Goal: Task Accomplishment & Management: Manage account settings

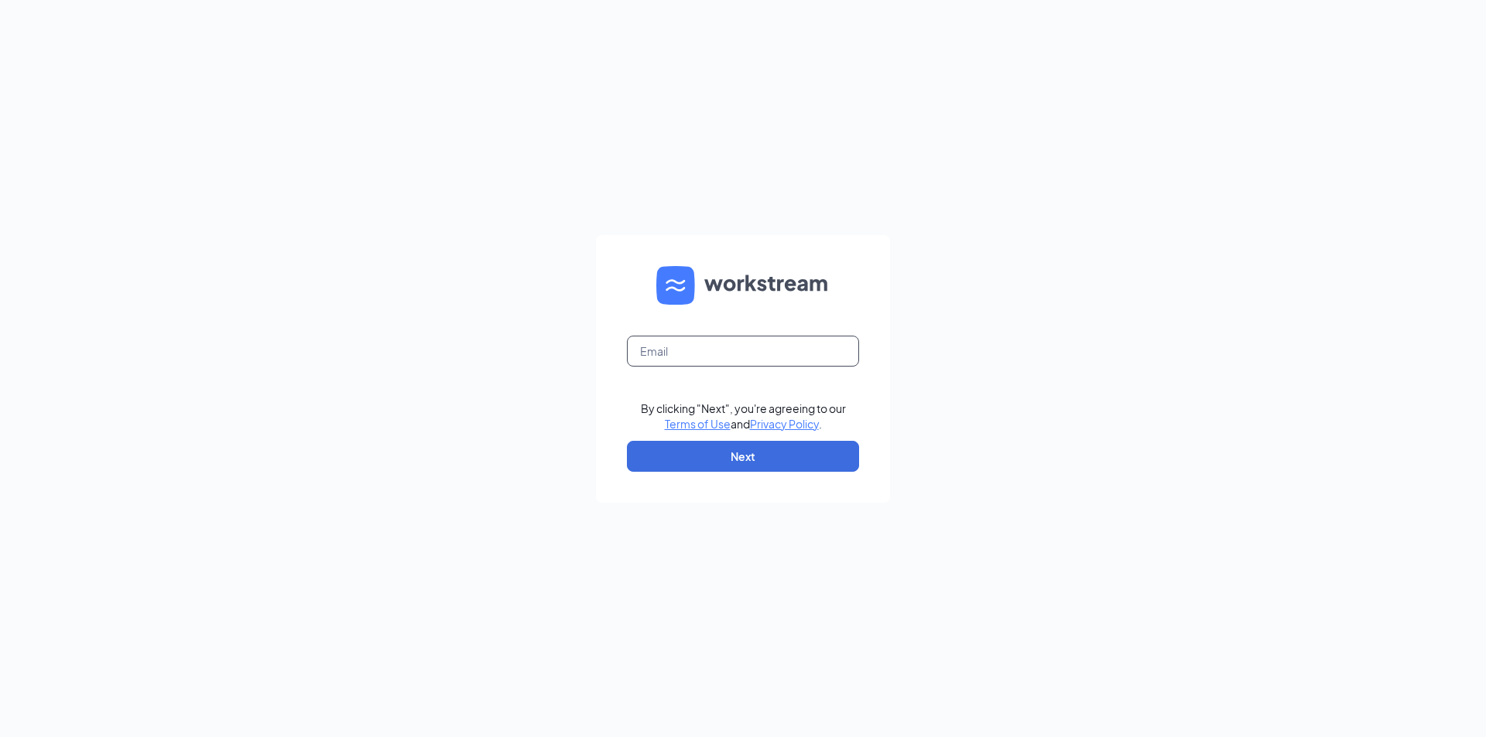
click at [651, 354] on input "text" at bounding box center [743, 351] width 232 height 31
type input "bellingham_dq@comcast.net"
click at [725, 464] on button "Next" at bounding box center [743, 456] width 232 height 31
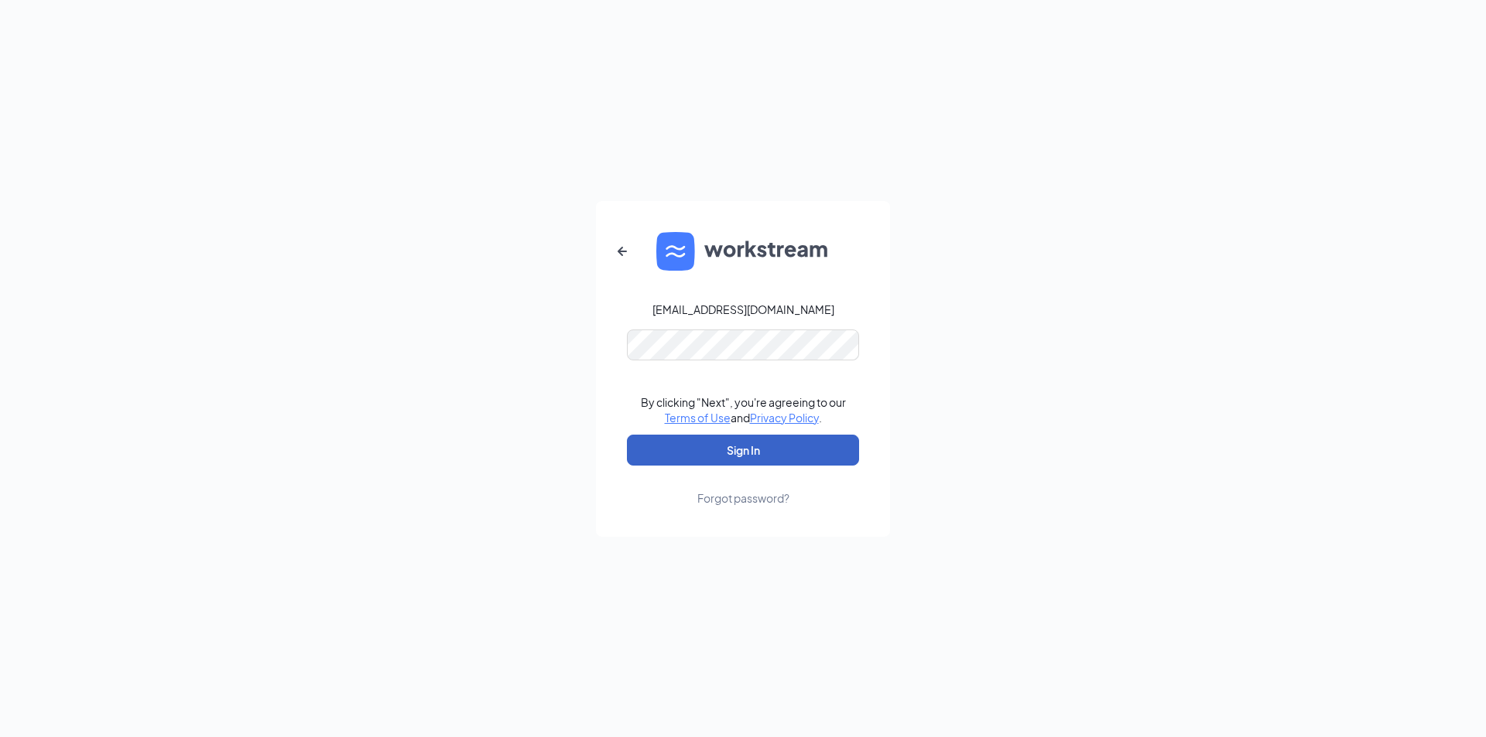
click at [724, 457] on button "Sign In" at bounding box center [743, 450] width 232 height 31
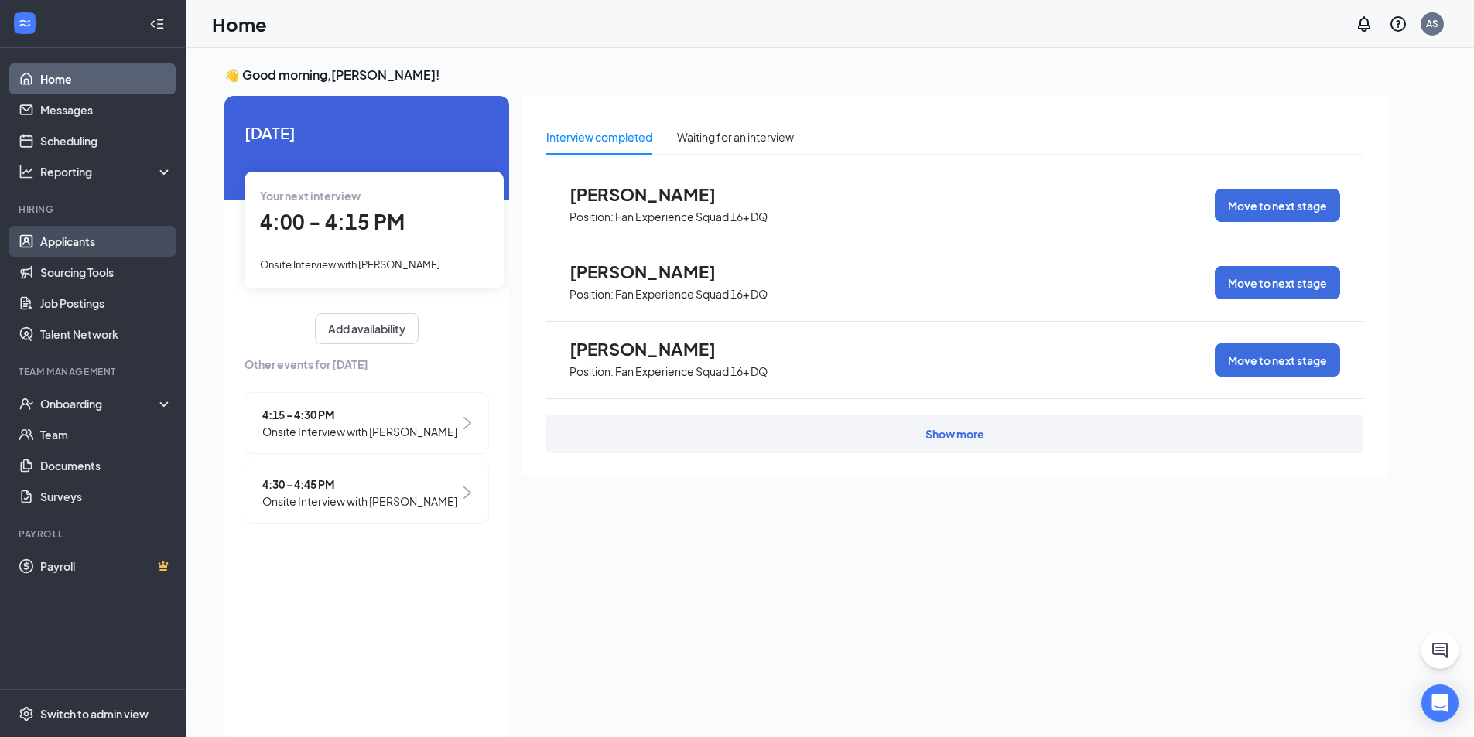
click at [110, 236] on link "Applicants" at bounding box center [106, 241] width 132 height 31
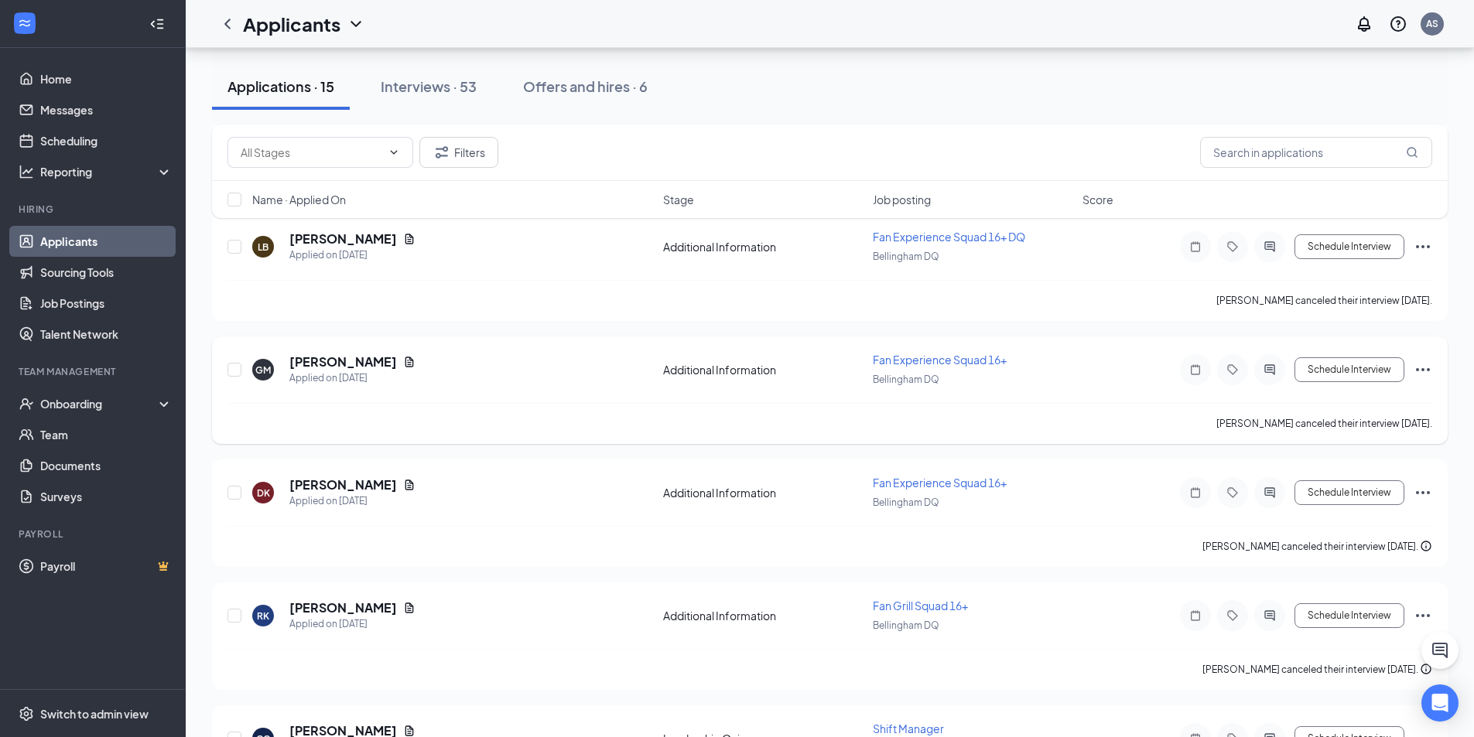
scroll to position [541, 0]
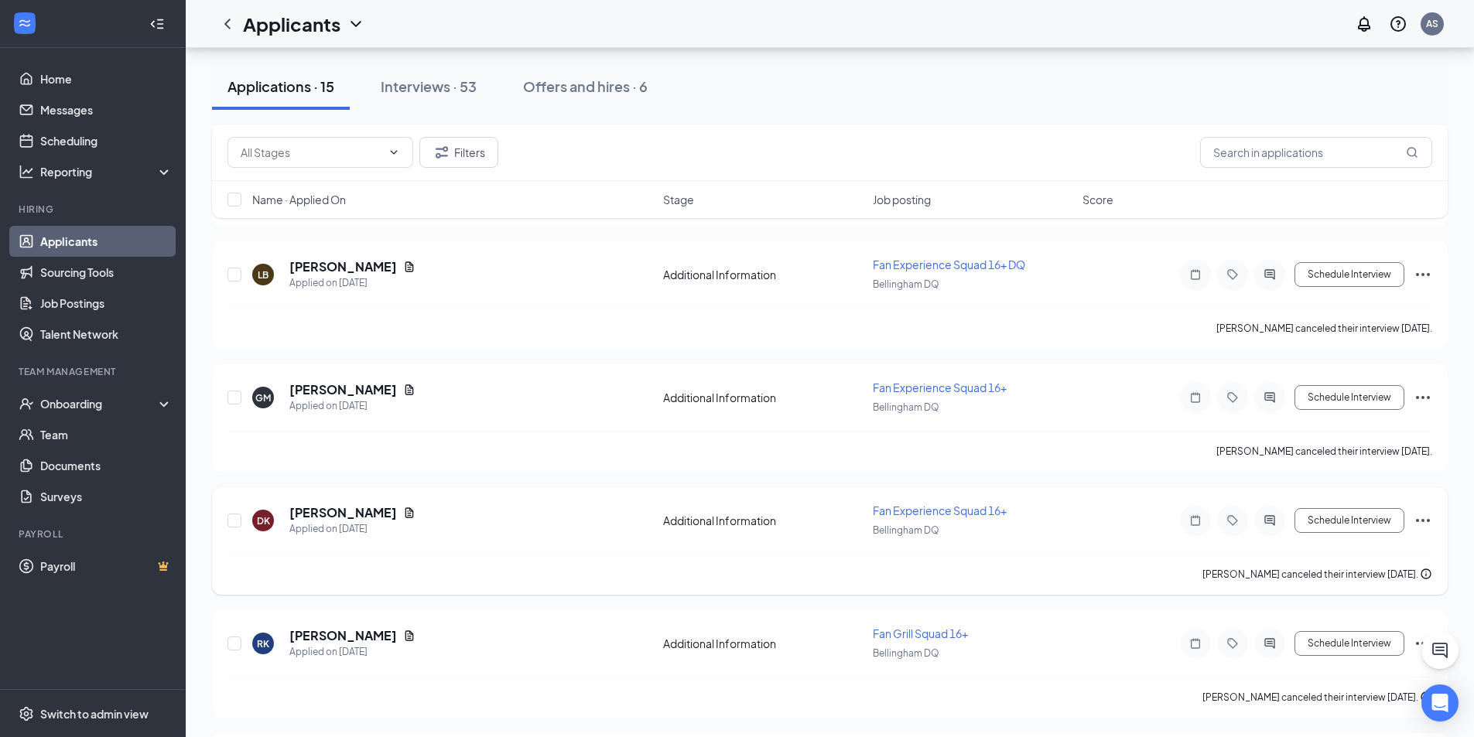
click at [1425, 522] on icon "Ellipses" at bounding box center [1423, 520] width 19 height 19
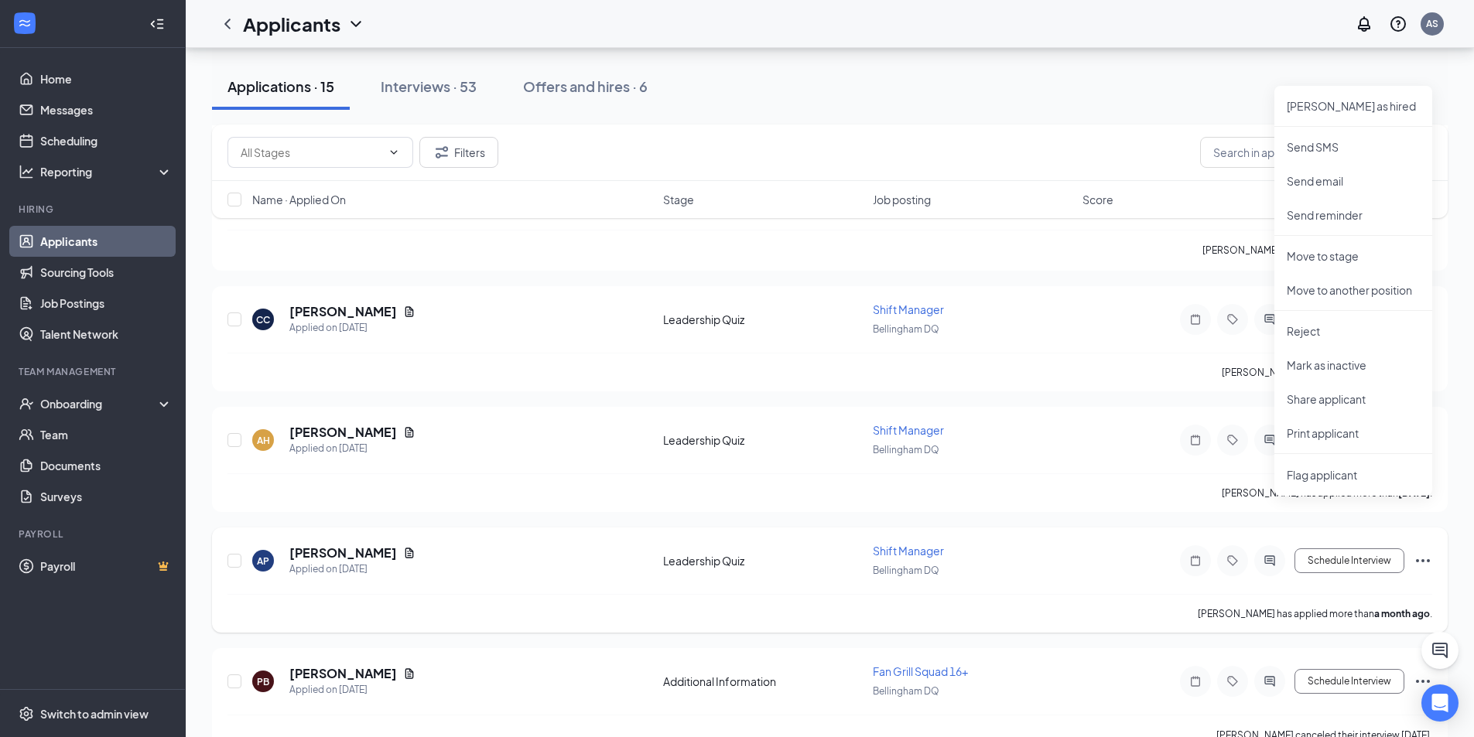
scroll to position [1005, 0]
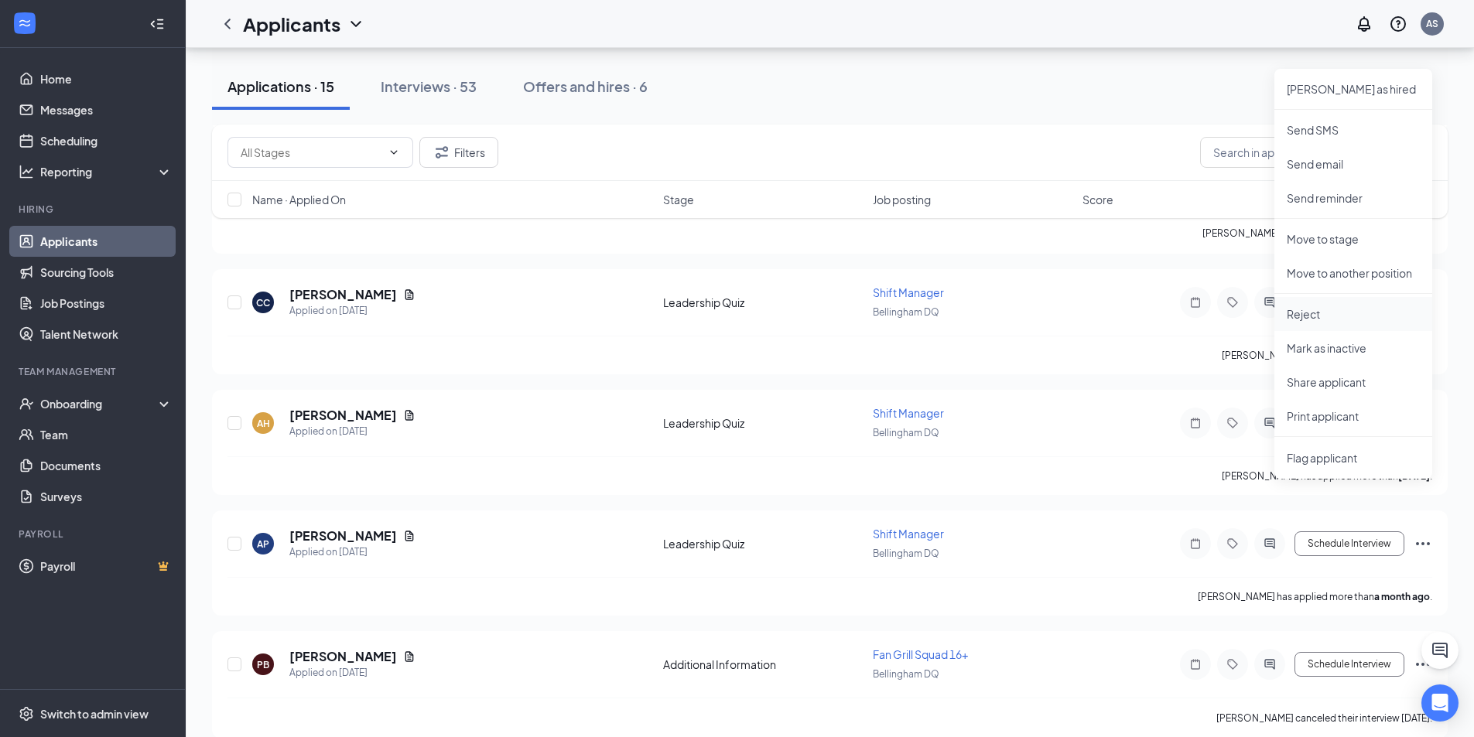
click at [1351, 312] on p "Reject" at bounding box center [1353, 313] width 133 height 15
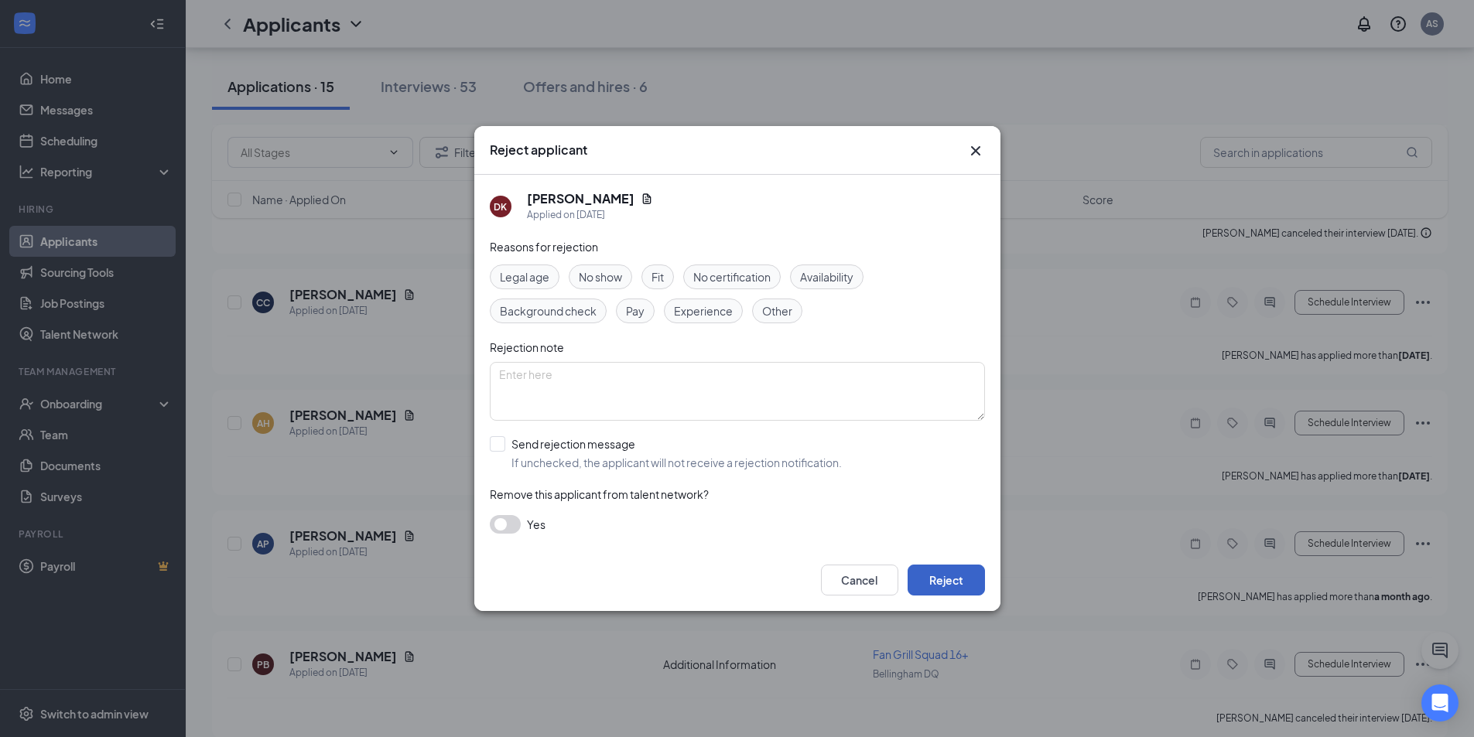
click at [939, 579] on button "Reject" at bounding box center [946, 580] width 77 height 31
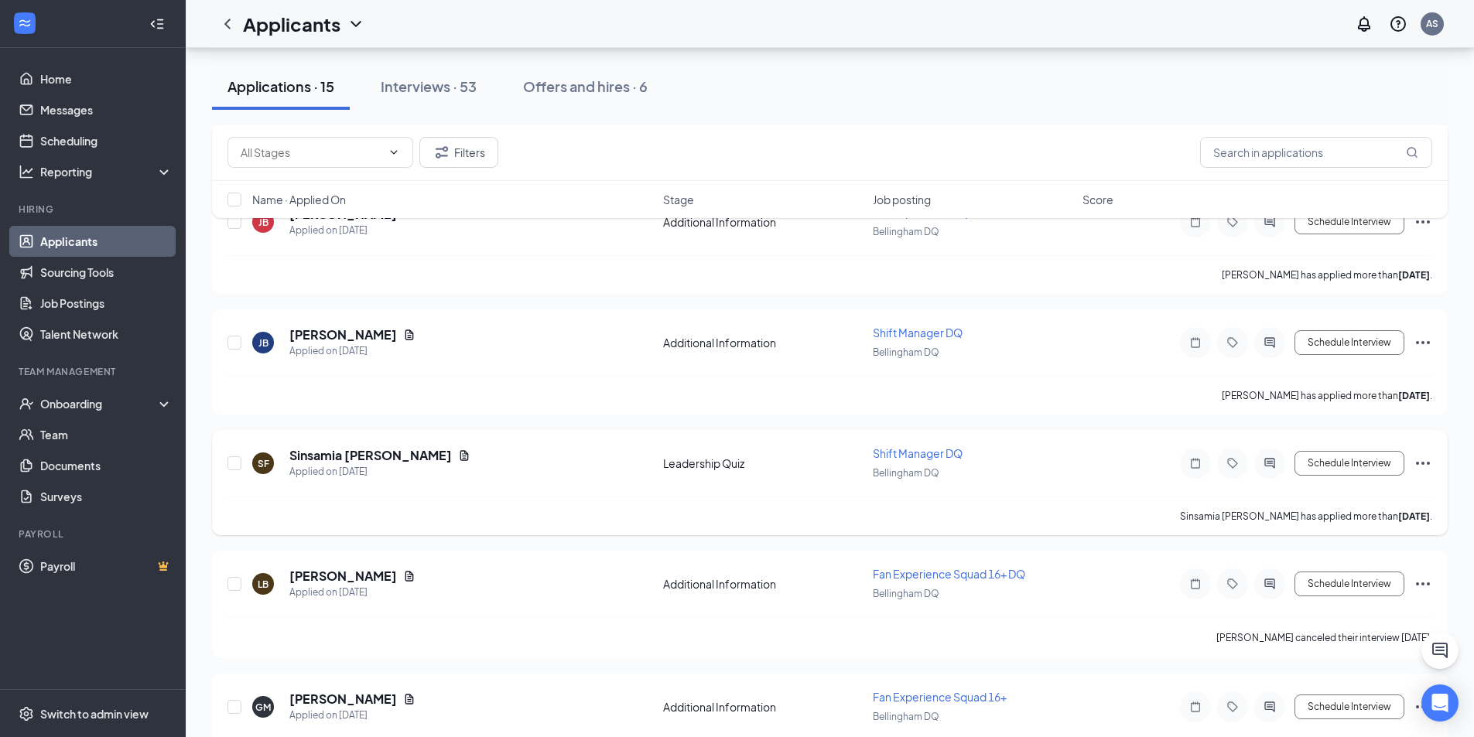
scroll to position [154, 0]
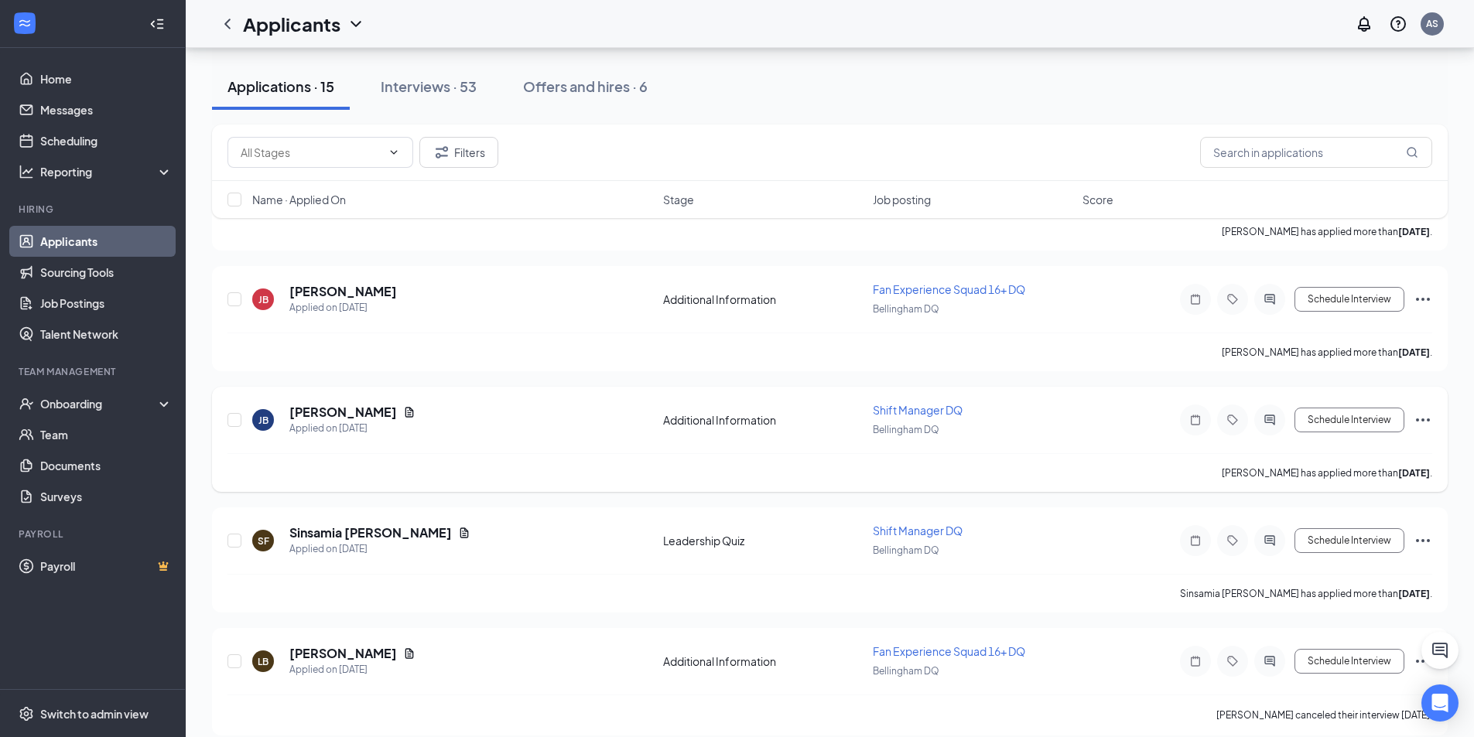
click at [1425, 420] on icon "Ellipses" at bounding box center [1423, 420] width 19 height 19
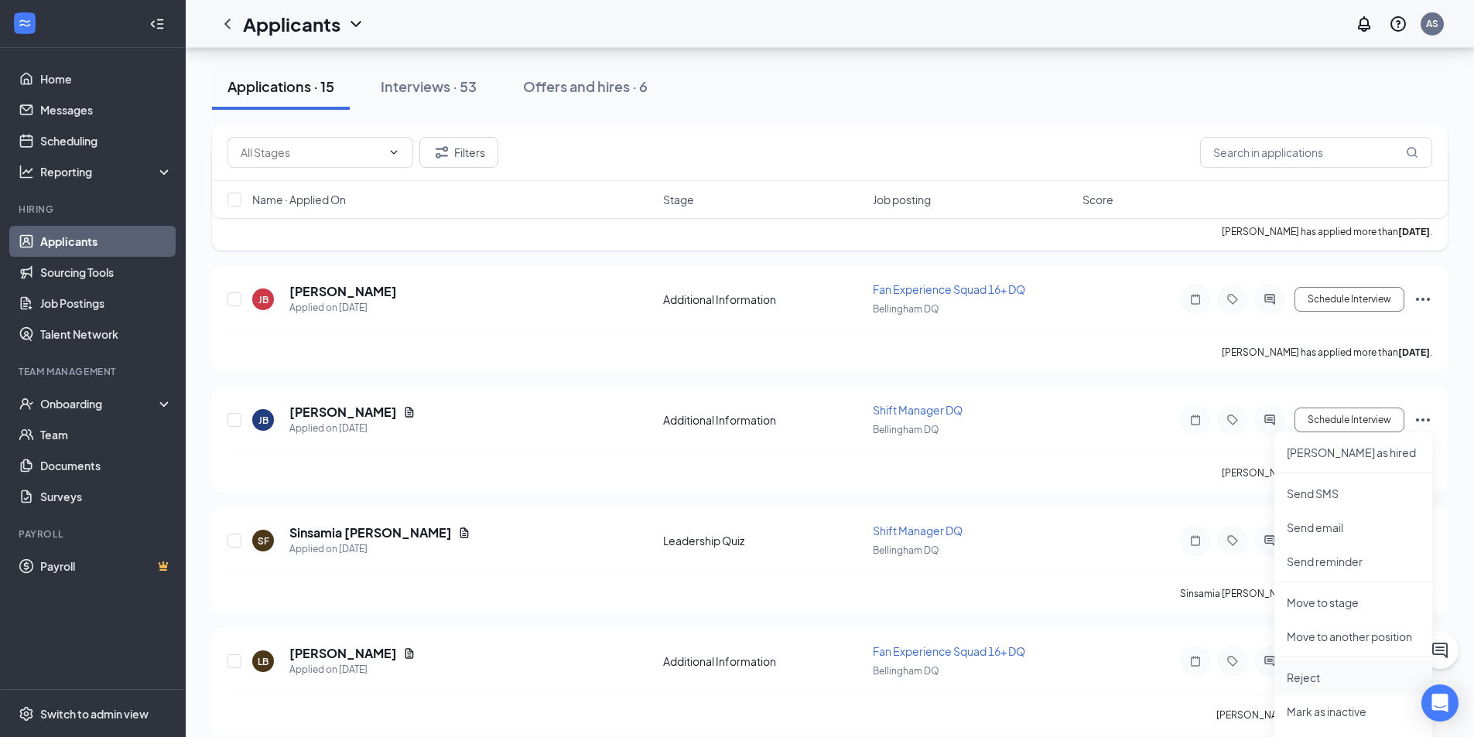
click at [1308, 673] on p "Reject" at bounding box center [1353, 677] width 133 height 15
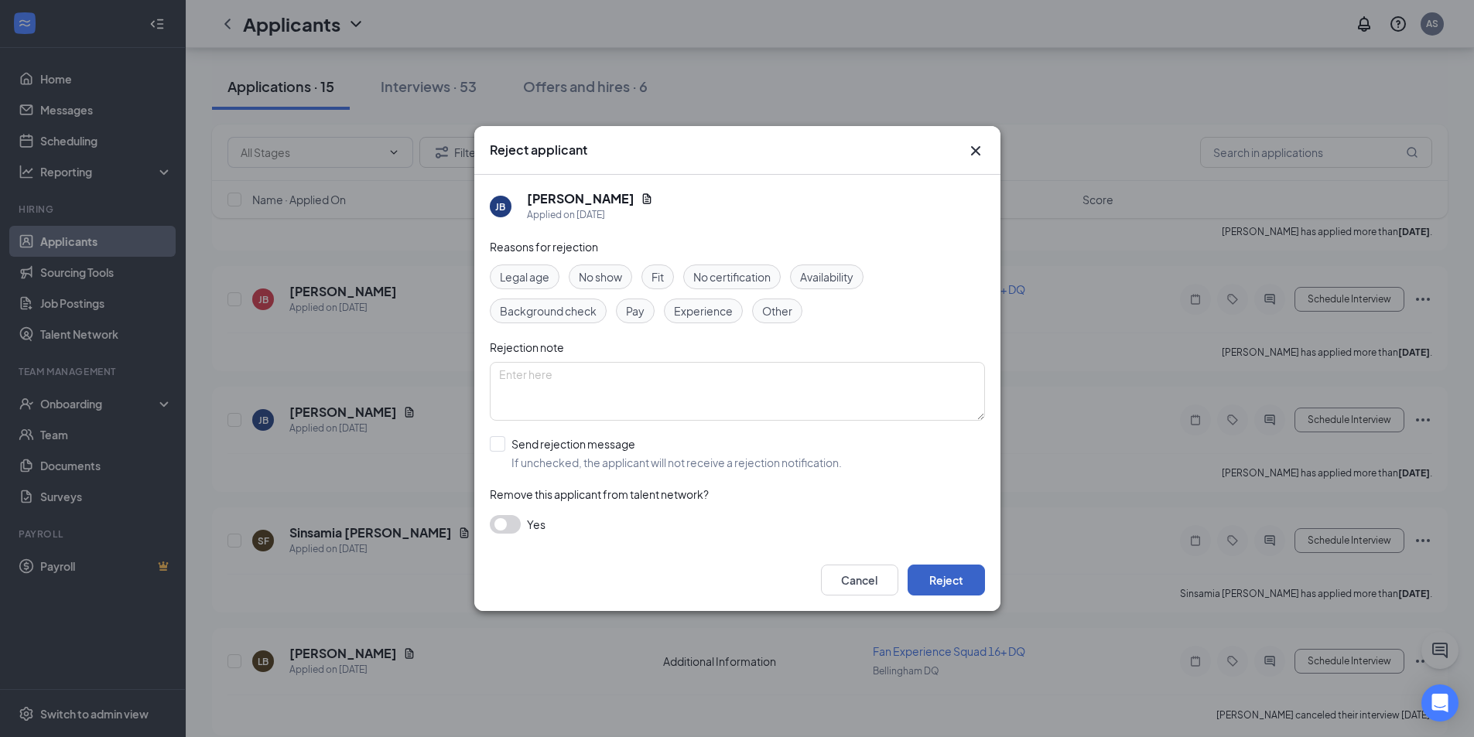
click at [953, 578] on button "Reject" at bounding box center [946, 580] width 77 height 31
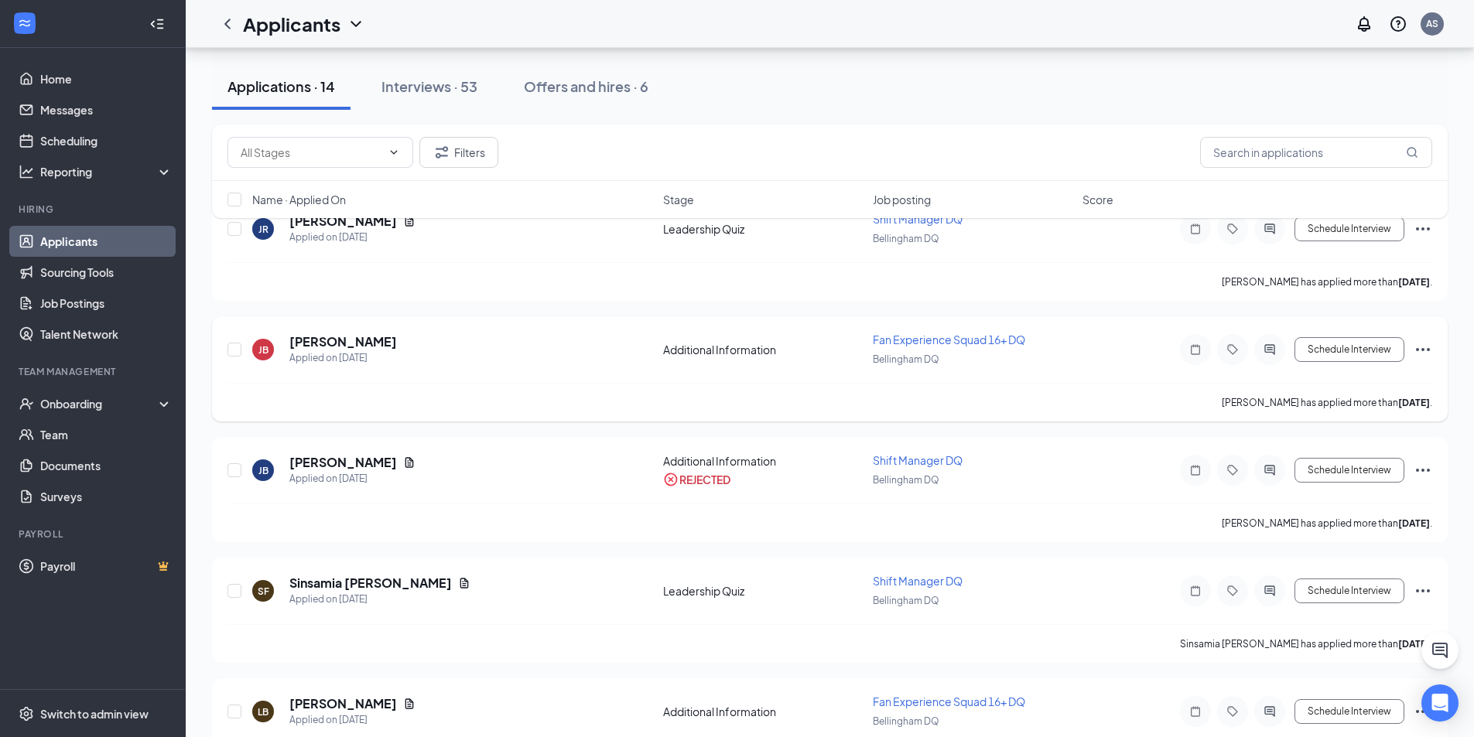
scroll to position [77, 0]
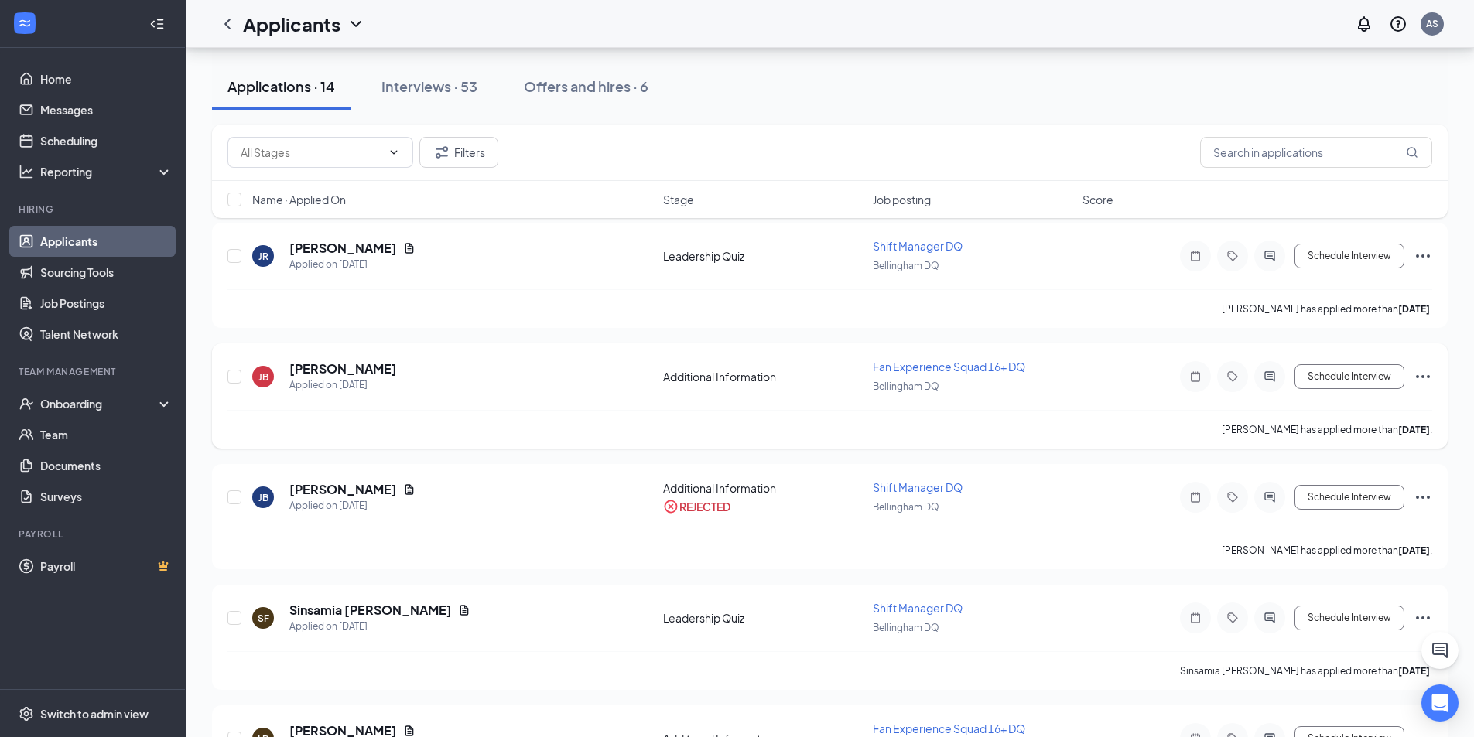
click at [1421, 378] on icon "Ellipses" at bounding box center [1423, 377] width 19 height 19
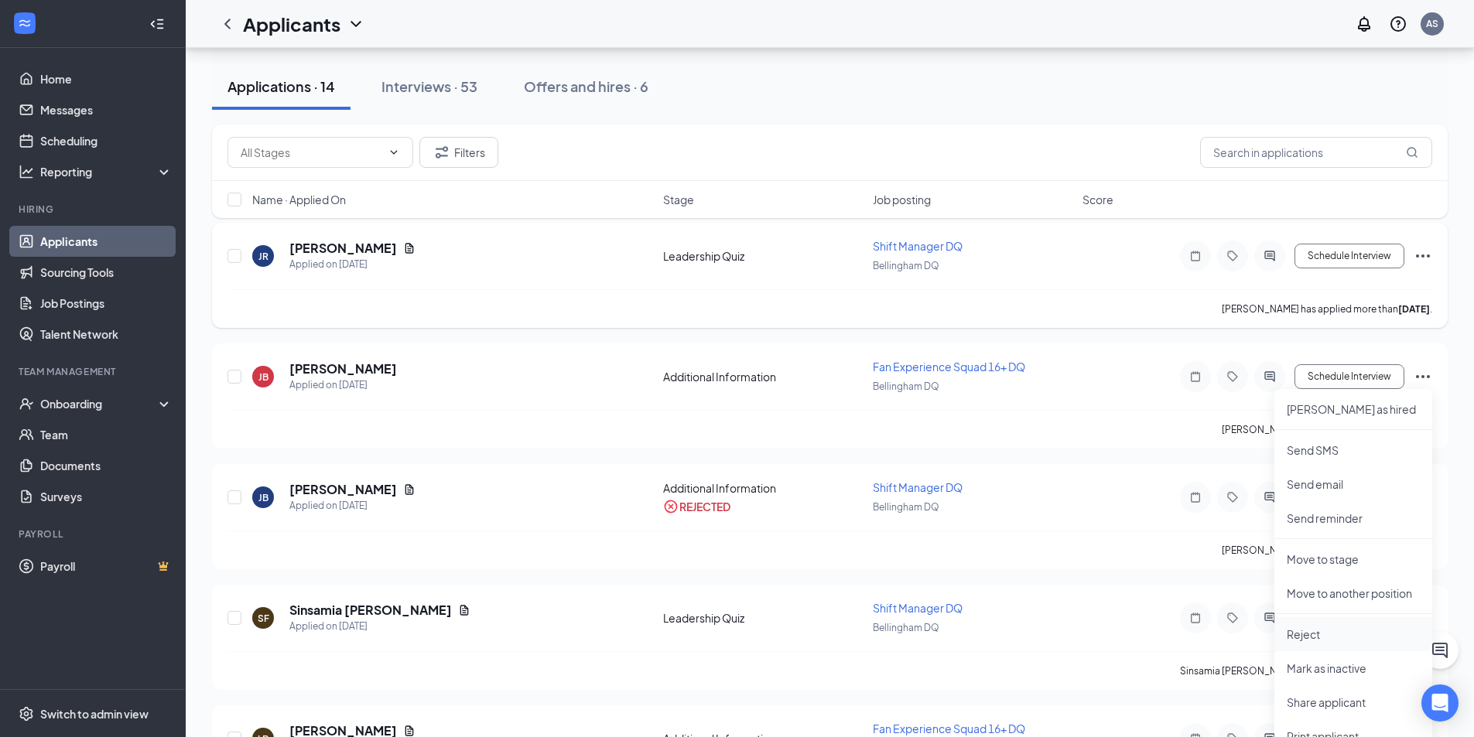
click at [1301, 634] on p "Reject" at bounding box center [1353, 634] width 133 height 15
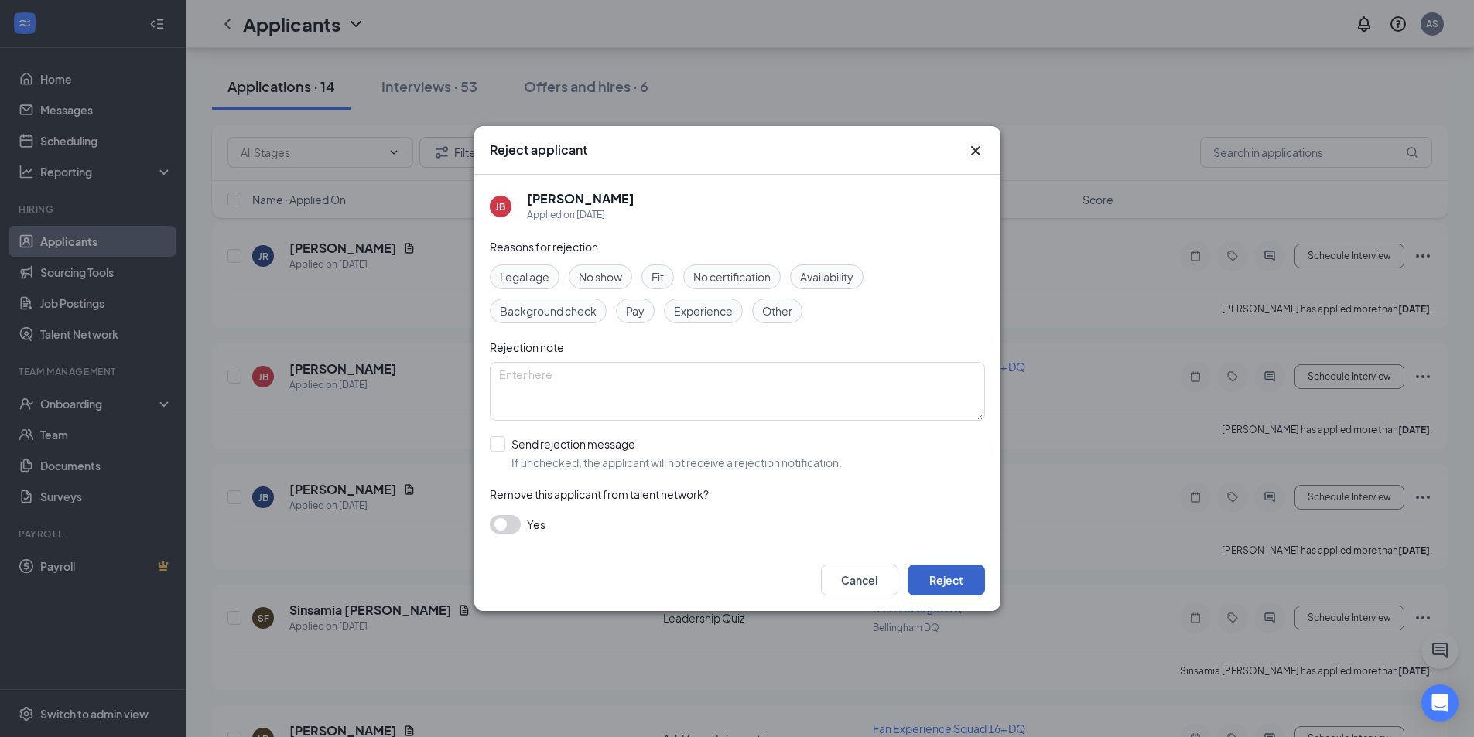
click at [945, 580] on button "Reject" at bounding box center [946, 580] width 77 height 31
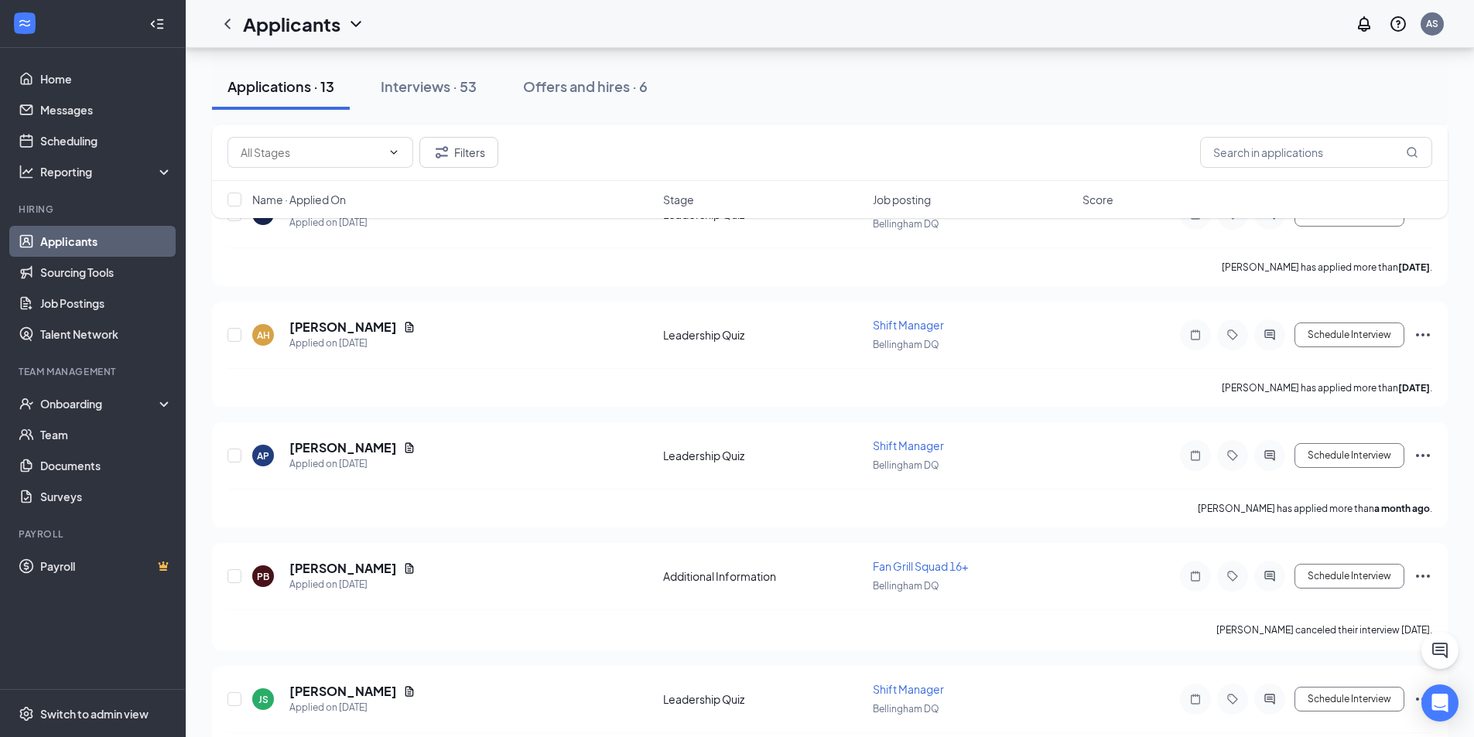
scroll to position [851, 0]
click at [464, 91] on div "Interviews · 53" at bounding box center [429, 86] width 96 height 19
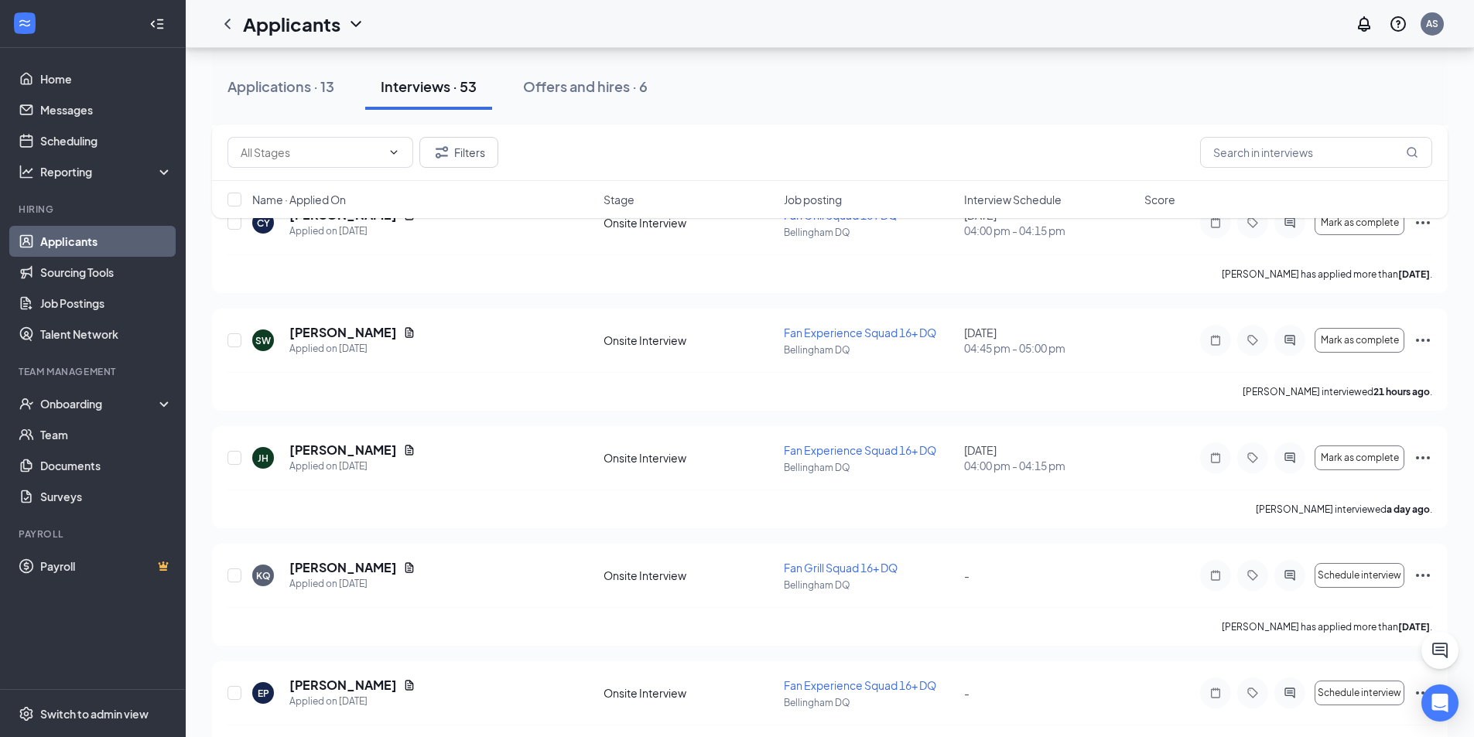
scroll to position [851, 0]
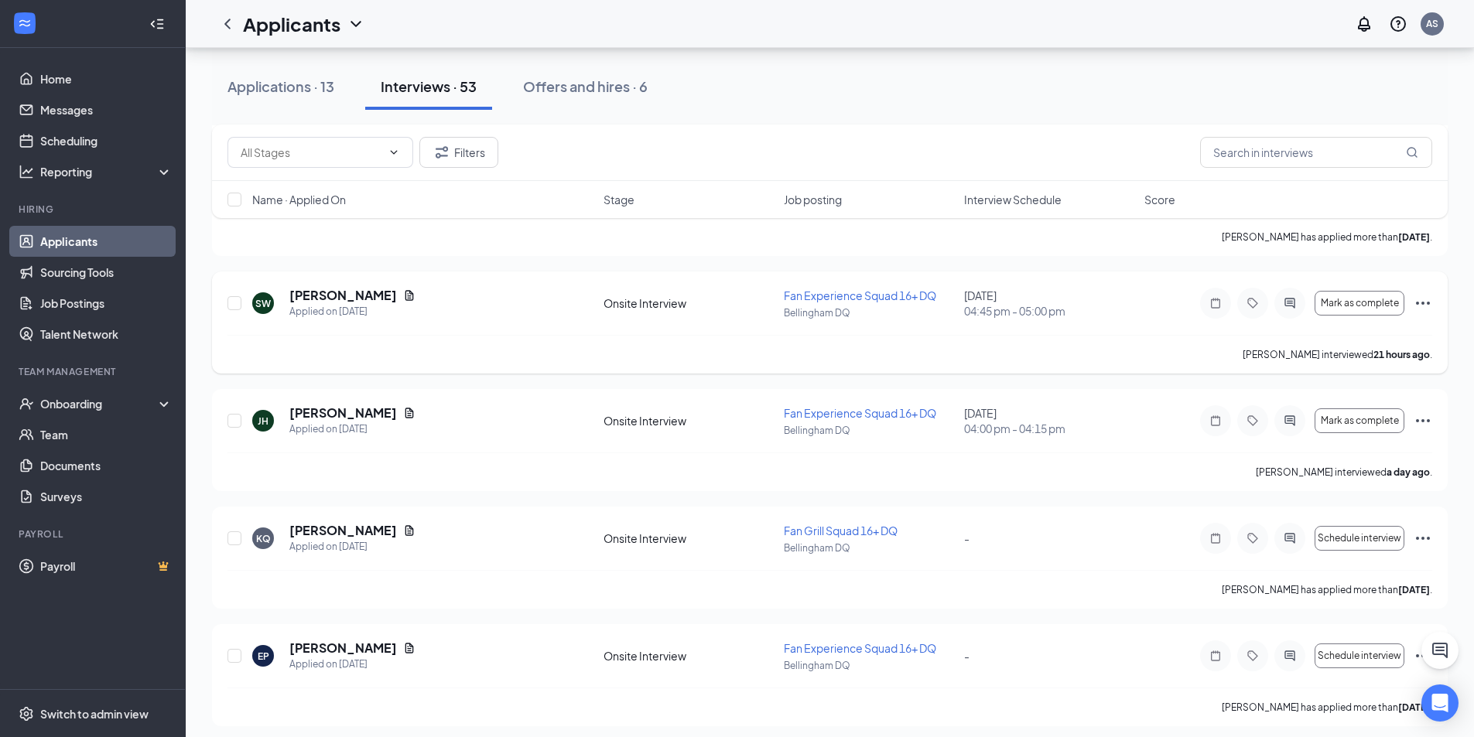
click at [1428, 304] on icon "Ellipses" at bounding box center [1423, 303] width 14 height 3
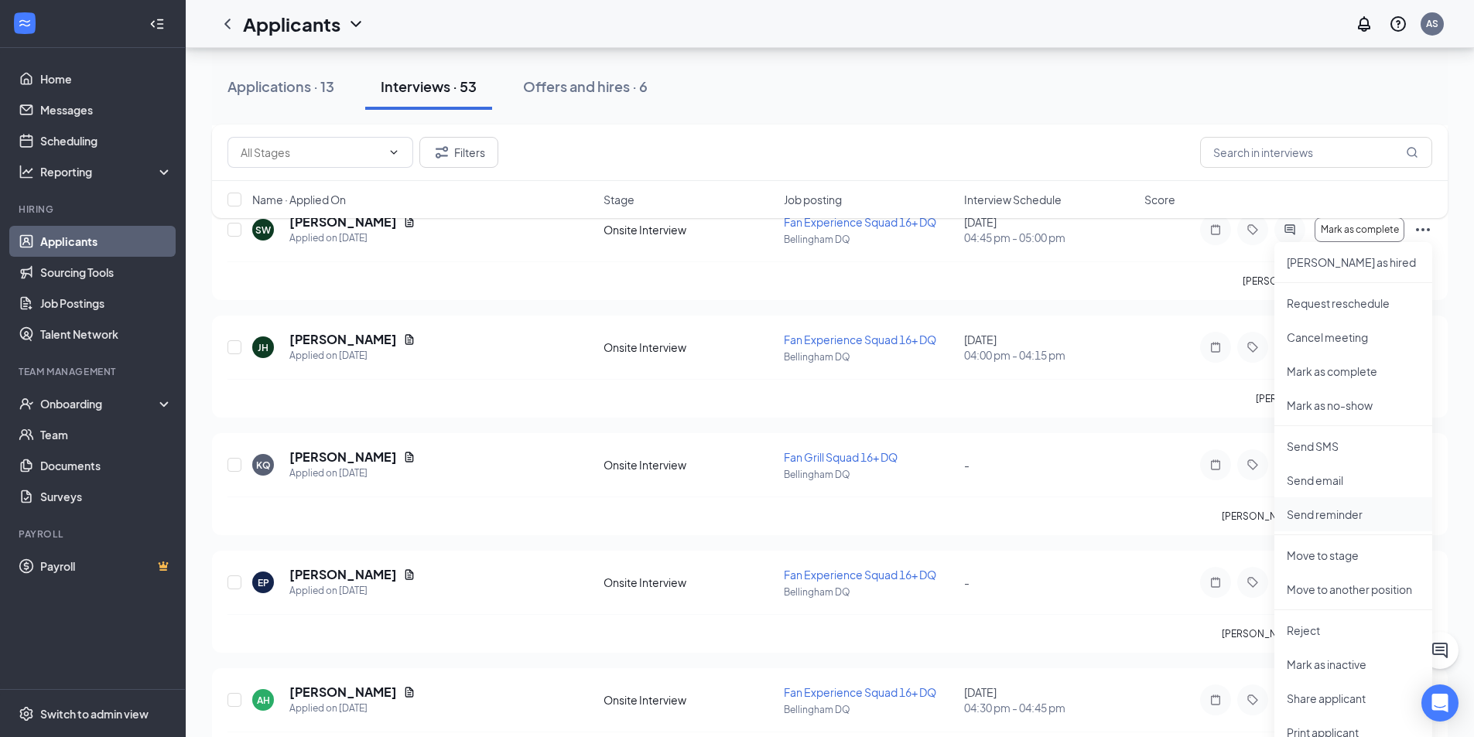
scroll to position [928, 0]
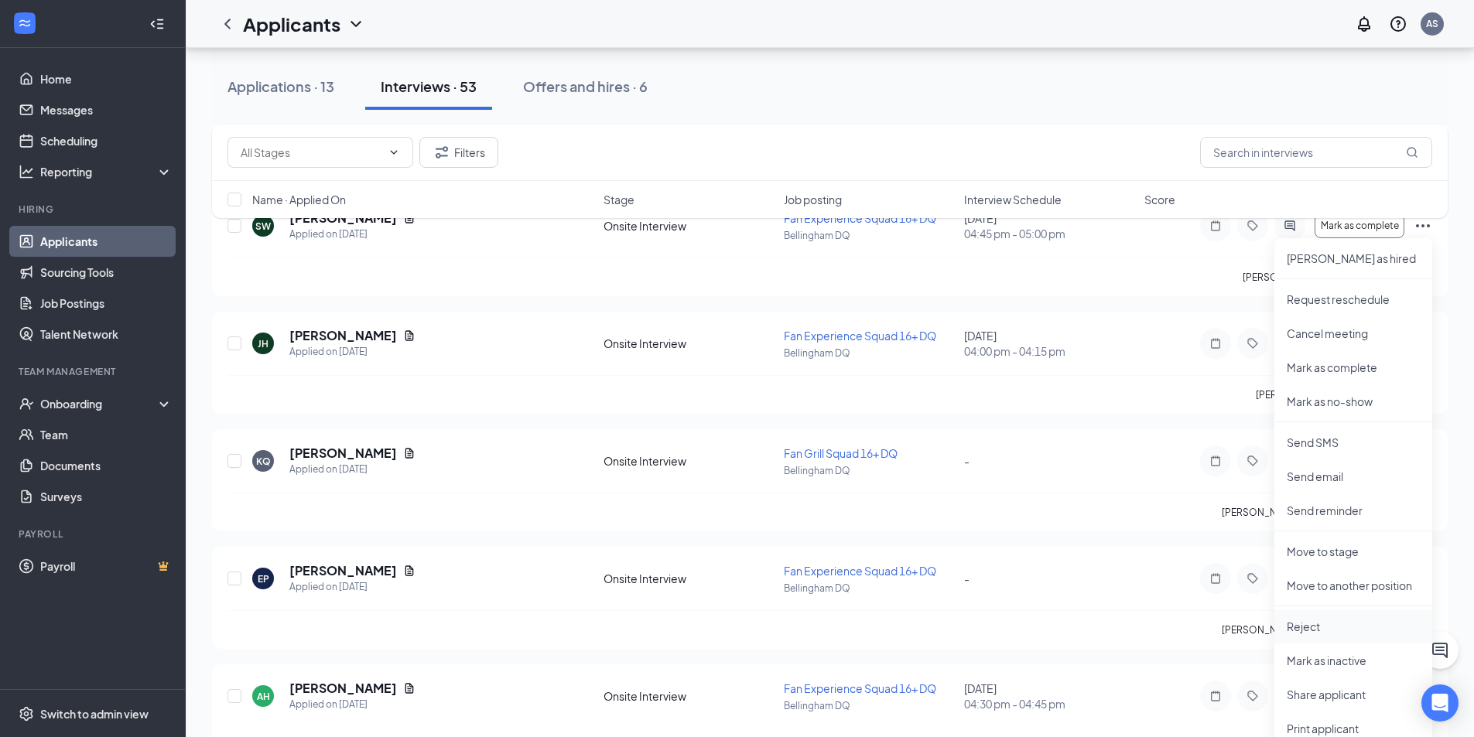
click at [1327, 624] on p "Reject" at bounding box center [1353, 626] width 133 height 15
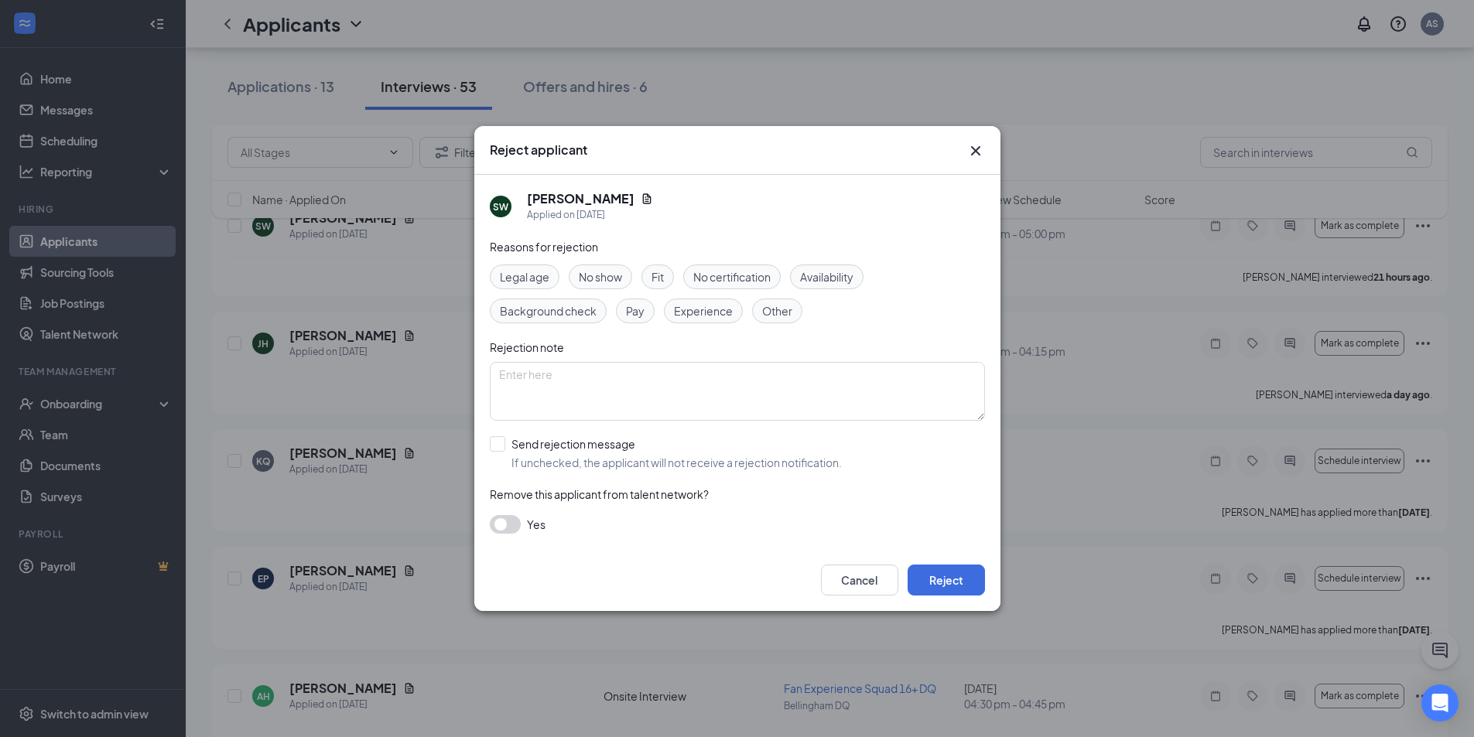
click at [608, 275] on span "No show" at bounding box center [600, 276] width 43 height 17
click at [617, 278] on span "No show" at bounding box center [600, 276] width 43 height 17
click at [943, 580] on button "Reject" at bounding box center [946, 580] width 77 height 31
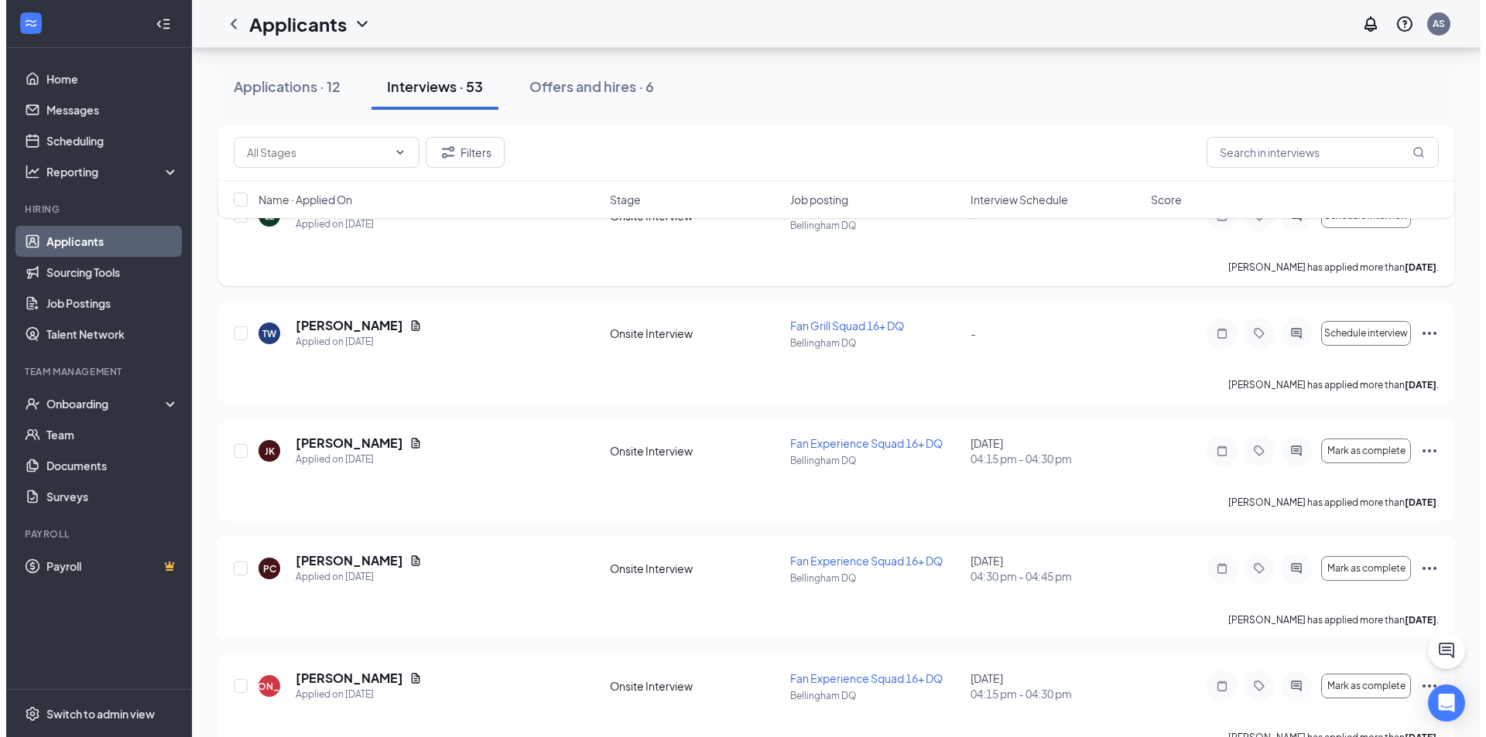
scroll to position [0, 0]
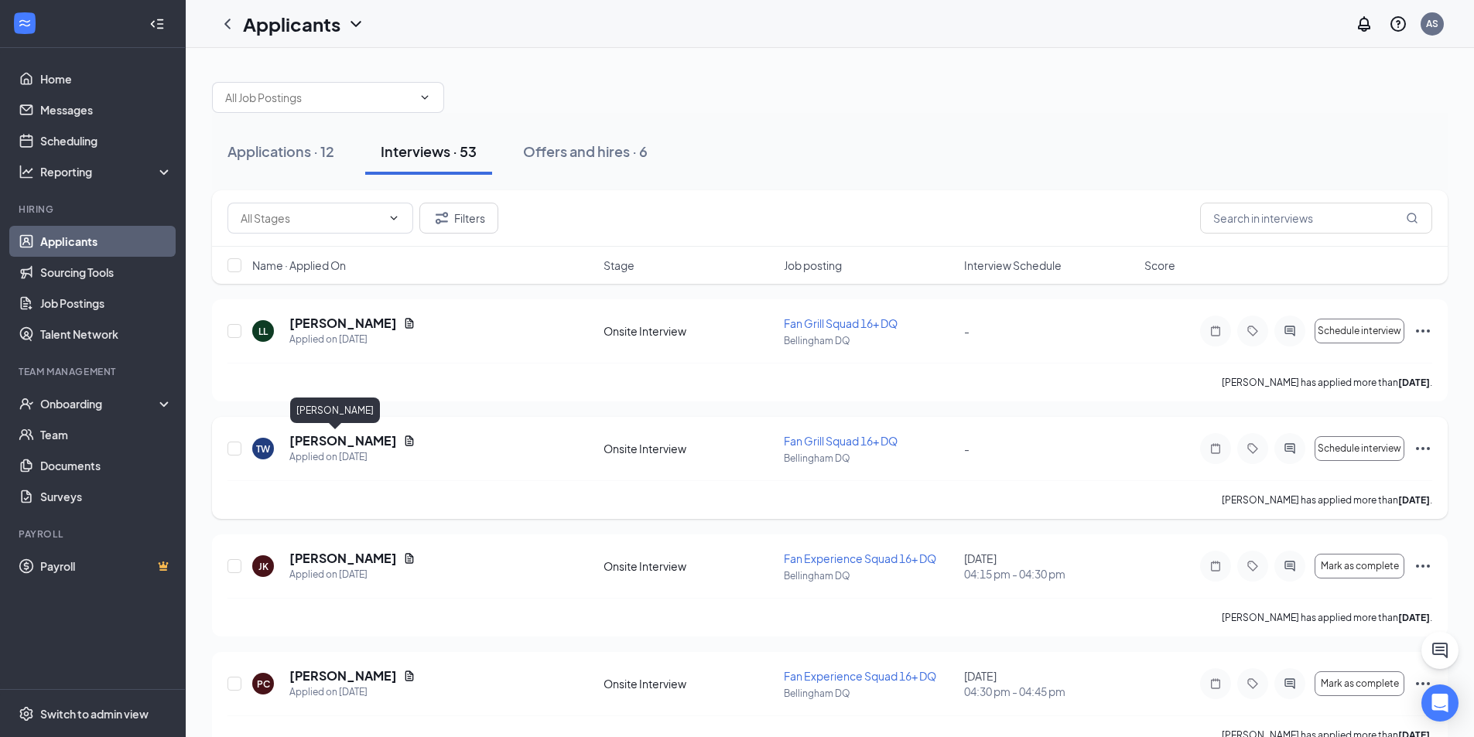
click at [329, 443] on h5 "[PERSON_NAME]" at bounding box center [343, 441] width 108 height 17
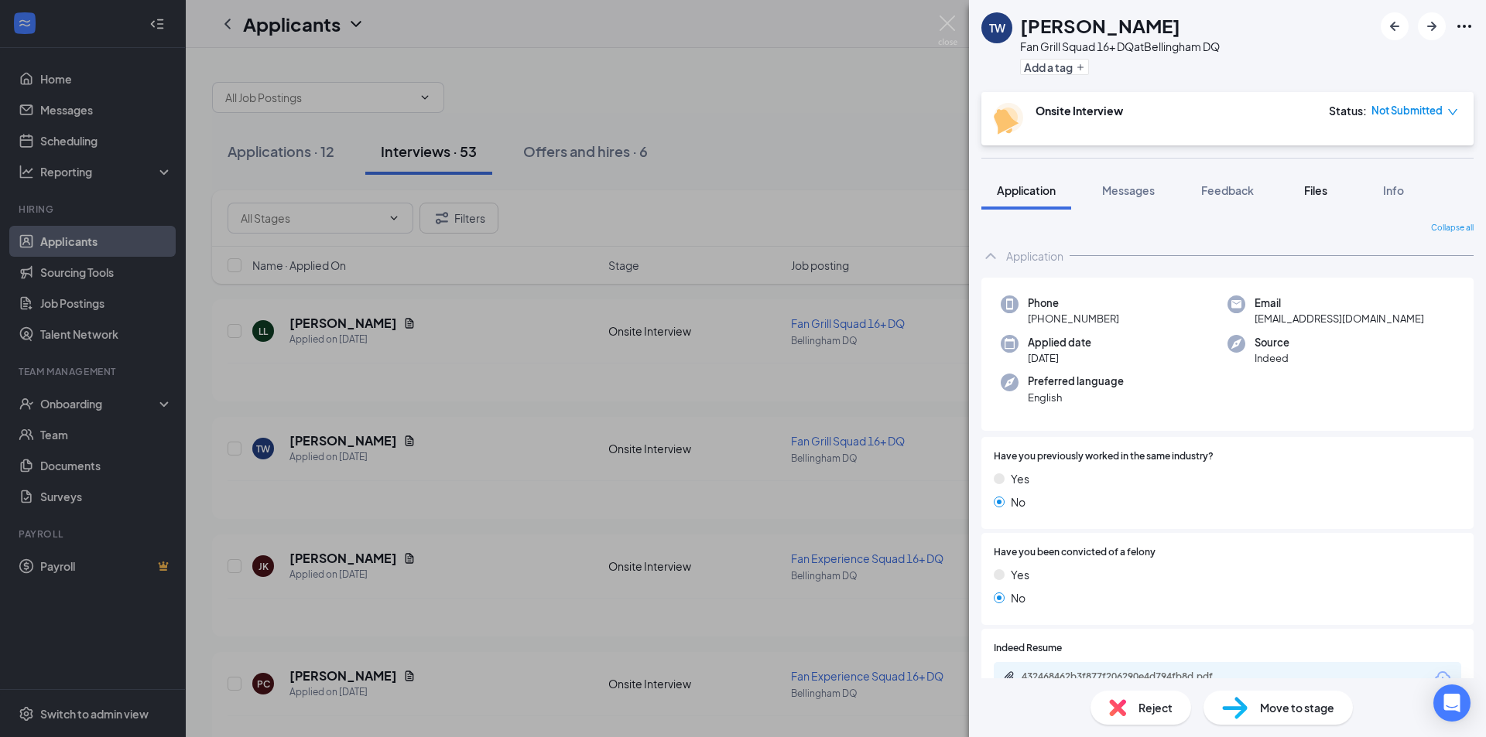
click at [1325, 193] on span "Files" at bounding box center [1315, 190] width 23 height 14
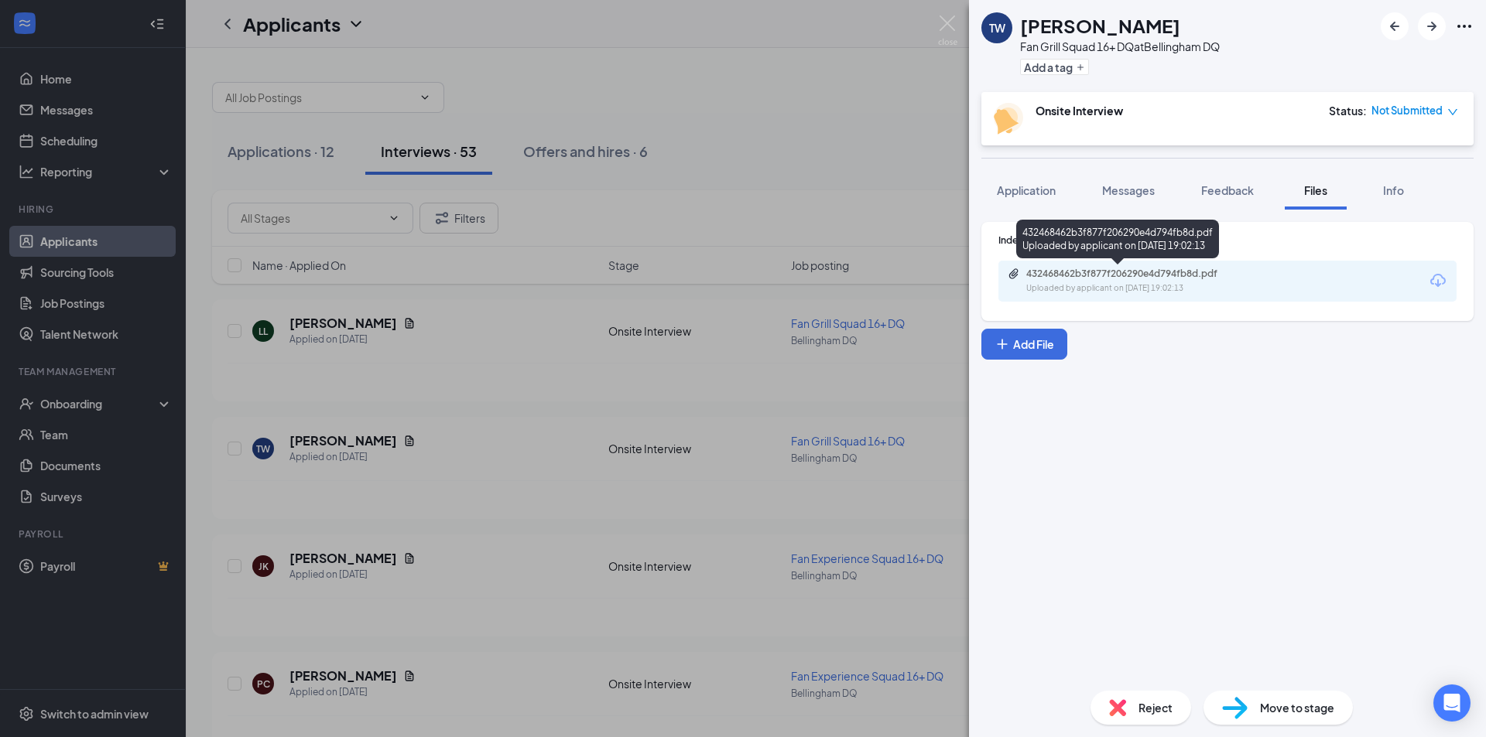
click at [1036, 275] on div "432468462b3f877f206290e4d794fb8d.pdf" at bounding box center [1134, 274] width 217 height 12
